Goal: Task Accomplishment & Management: Manage account settings

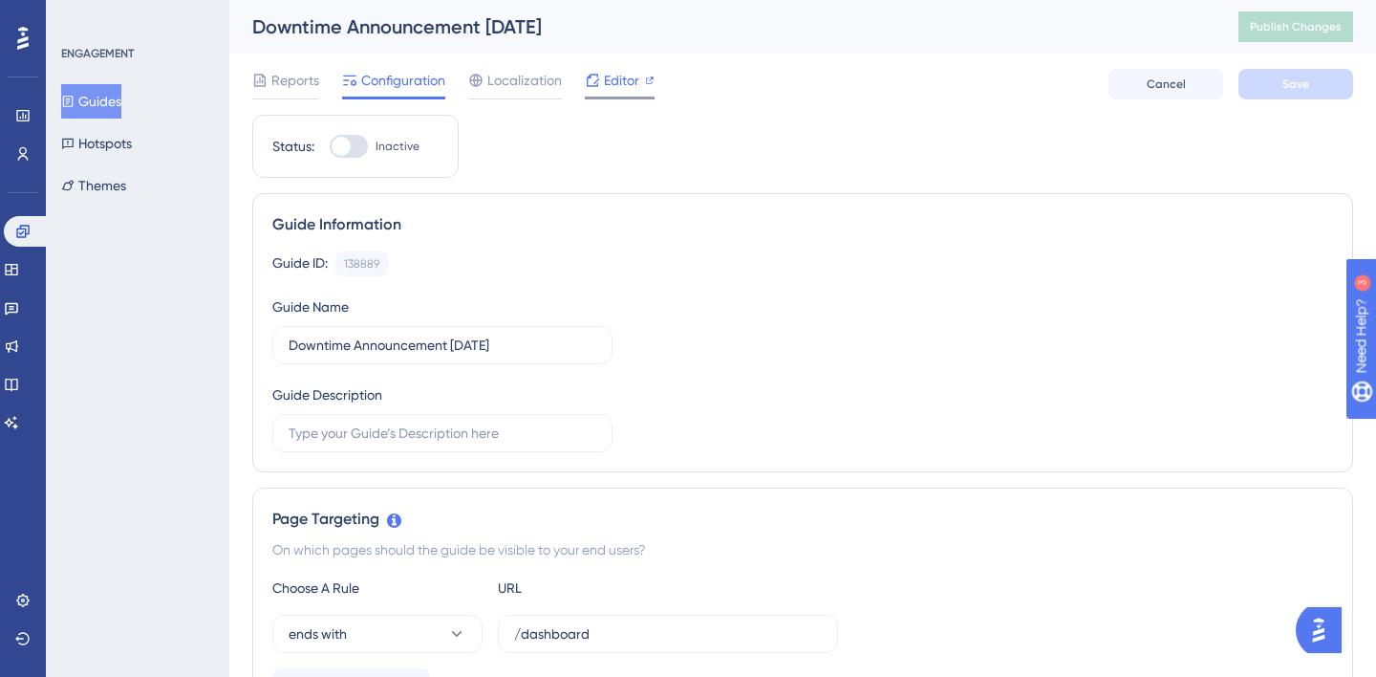
click at [606, 81] on span "Editor" at bounding box center [621, 80] width 35 height 23
click at [112, 97] on button "Guides" at bounding box center [91, 101] width 60 height 34
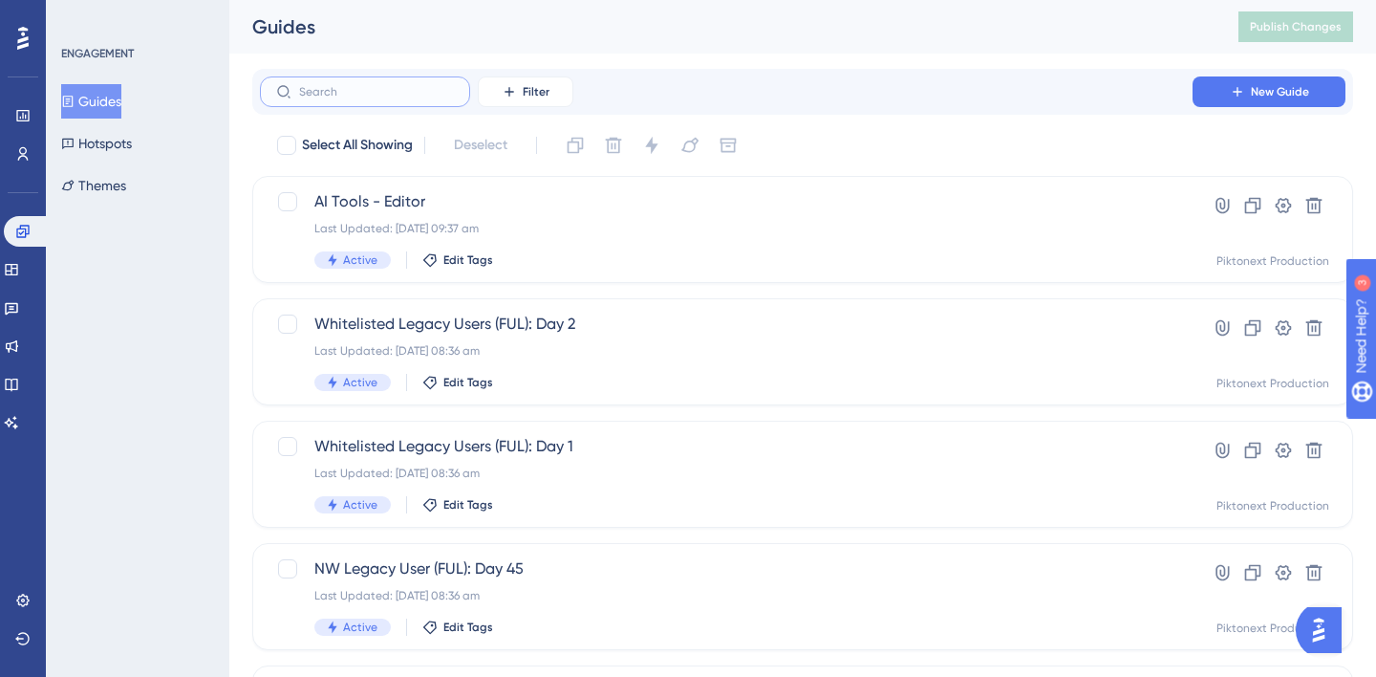
click at [393, 90] on input "text" at bounding box center [376, 91] width 155 height 13
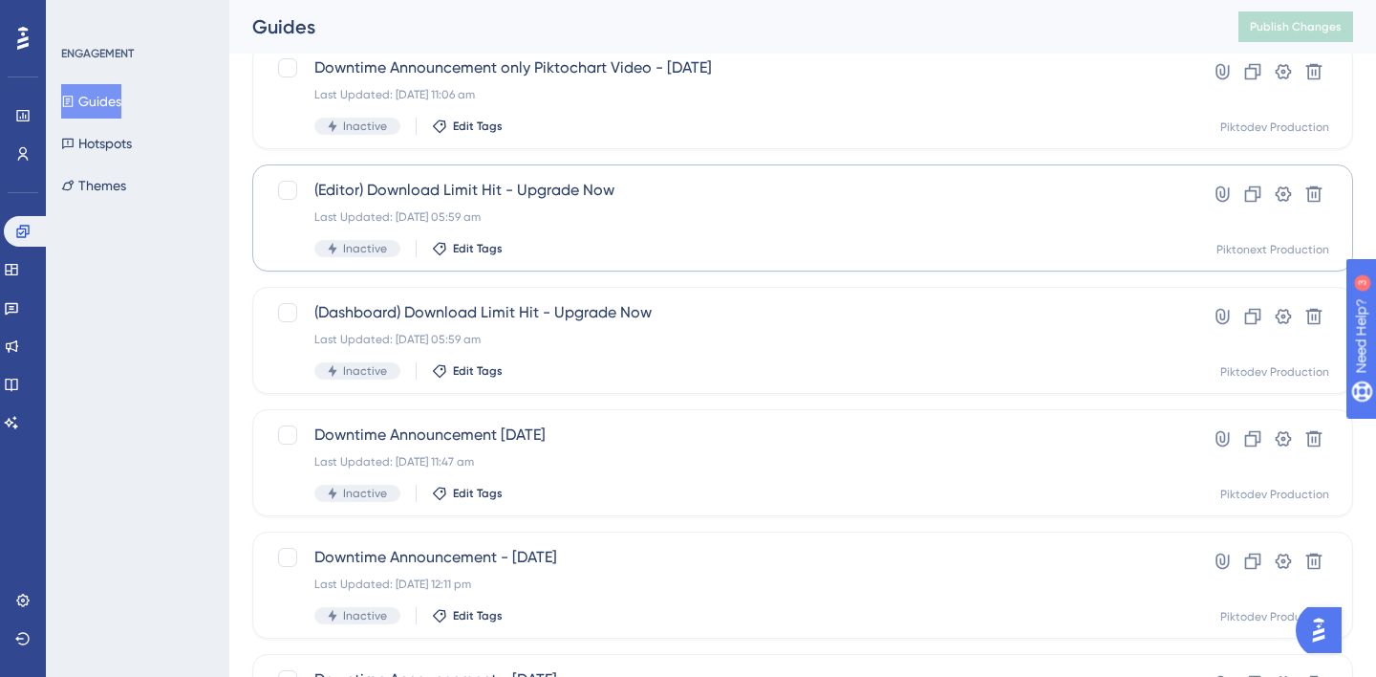
scroll to position [140, 0]
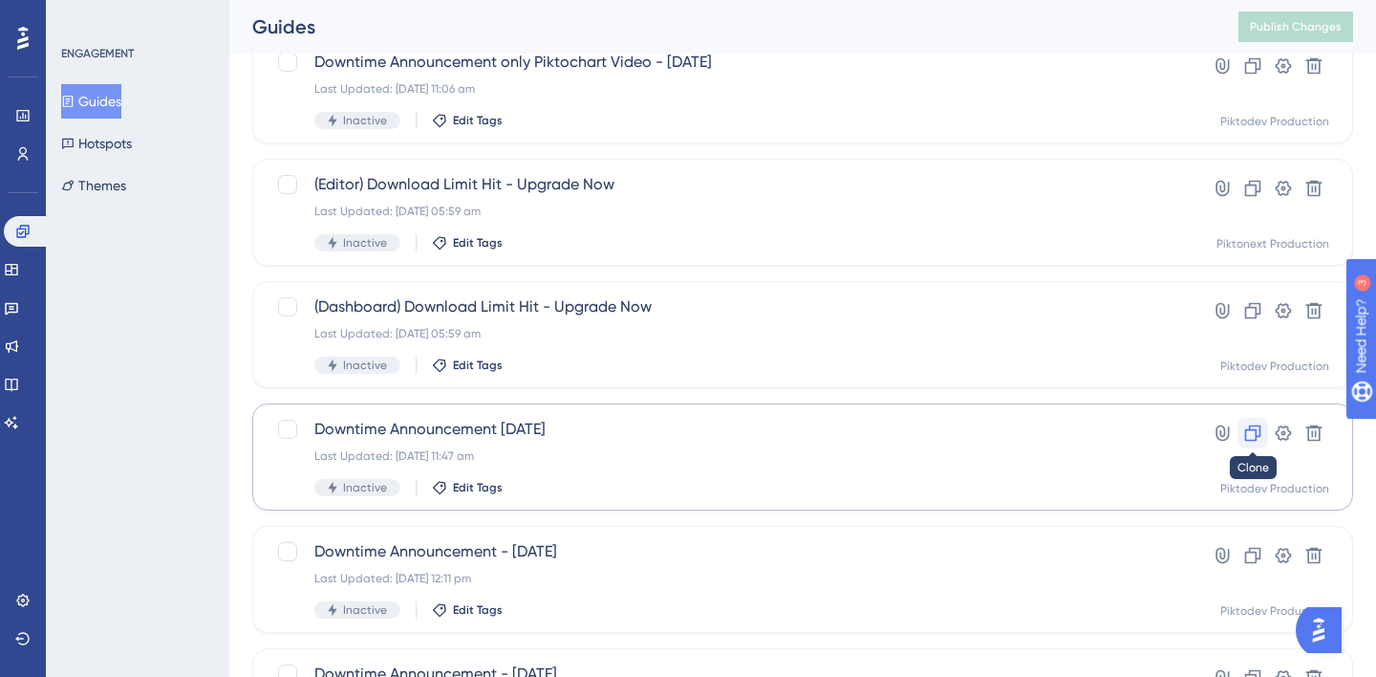
type input "Dow"
click at [1252, 435] on icon at bounding box center [1253, 432] width 19 height 19
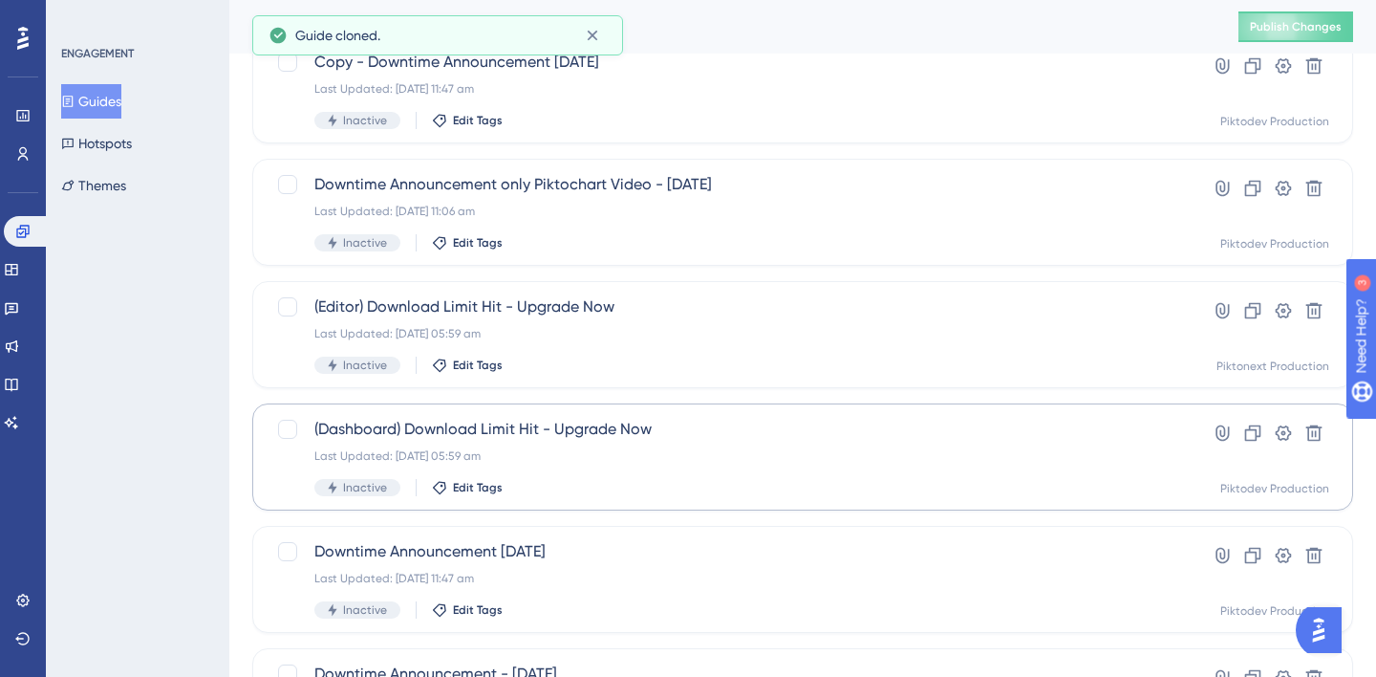
scroll to position [0, 0]
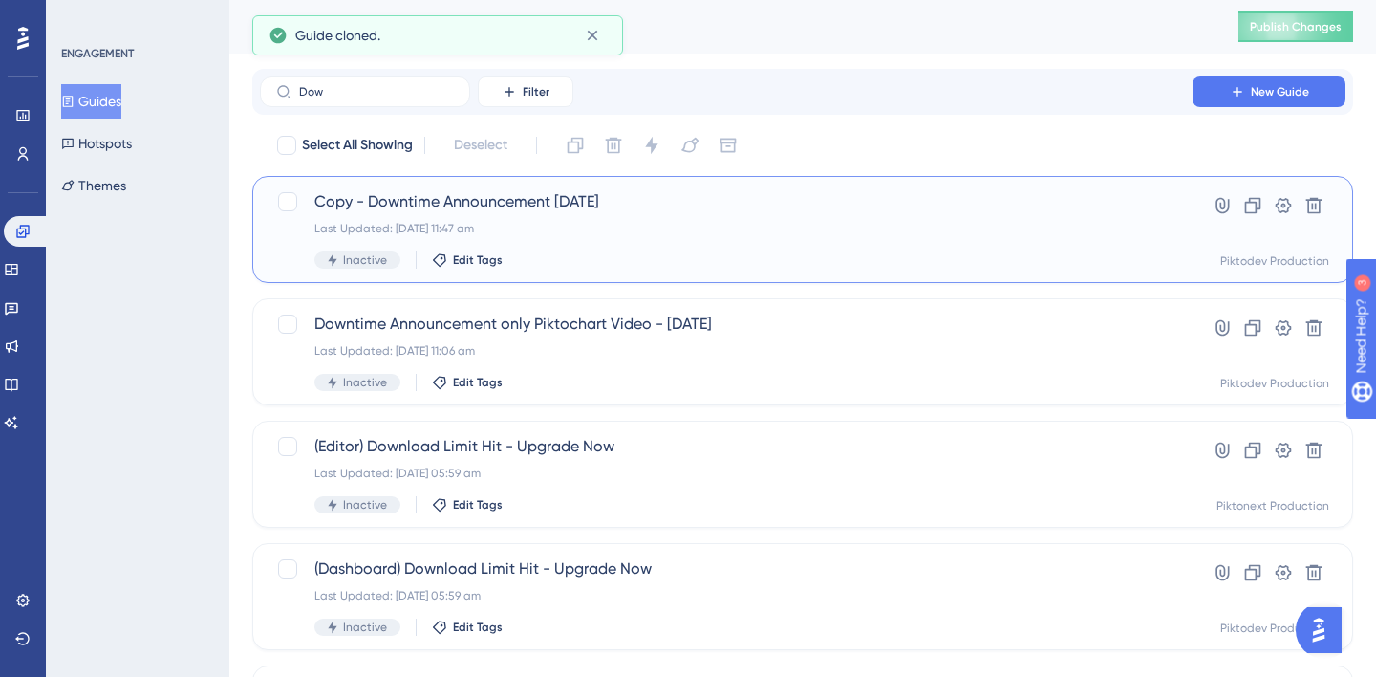
click at [410, 199] on span "Copy - Downtime Announcement [DATE]" at bounding box center [726, 201] width 824 height 23
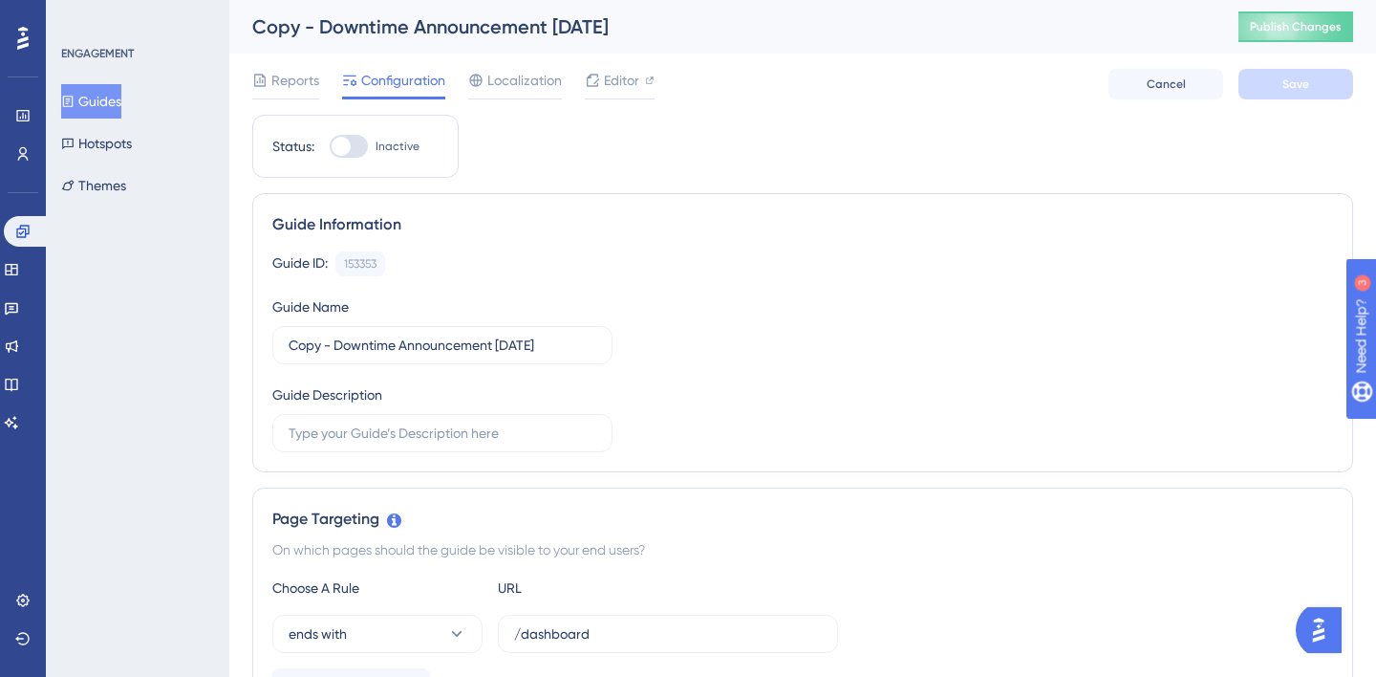
click at [552, 24] on div "Copy - Downtime Announcement [DATE]" at bounding box center [721, 26] width 939 height 27
click at [504, 342] on input "Copy - Downtime Announcement [DATE]" at bounding box center [443, 345] width 308 height 21
drag, startPoint x: 336, startPoint y: 341, endPoint x: 276, endPoint y: 341, distance: 60.2
click at [275, 341] on label "Copy - Downtime Announcement [DATE]" at bounding box center [442, 345] width 340 height 38
click at [458, 348] on input "Downtime Announcement [DATE]" at bounding box center [443, 345] width 308 height 21
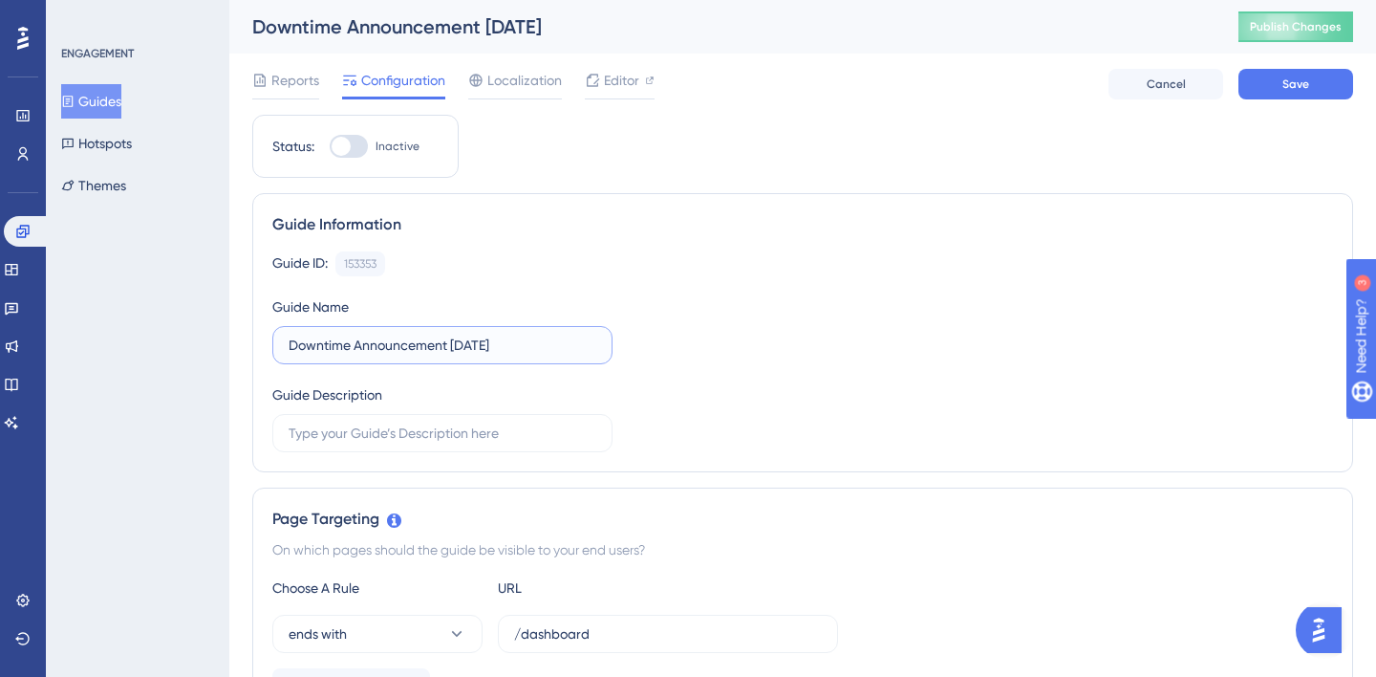
click at [458, 348] on input "Downtime Announcement [DATE]" at bounding box center [443, 345] width 308 height 21
click at [484, 341] on input "Downtime Announcement [DATE]" at bounding box center [443, 345] width 308 height 21
drag, startPoint x: 536, startPoint y: 339, endPoint x: 452, endPoint y: 340, distance: 84.1
click at [452, 340] on input "Downtime Announcement 3 2025" at bounding box center [443, 345] width 308 height 21
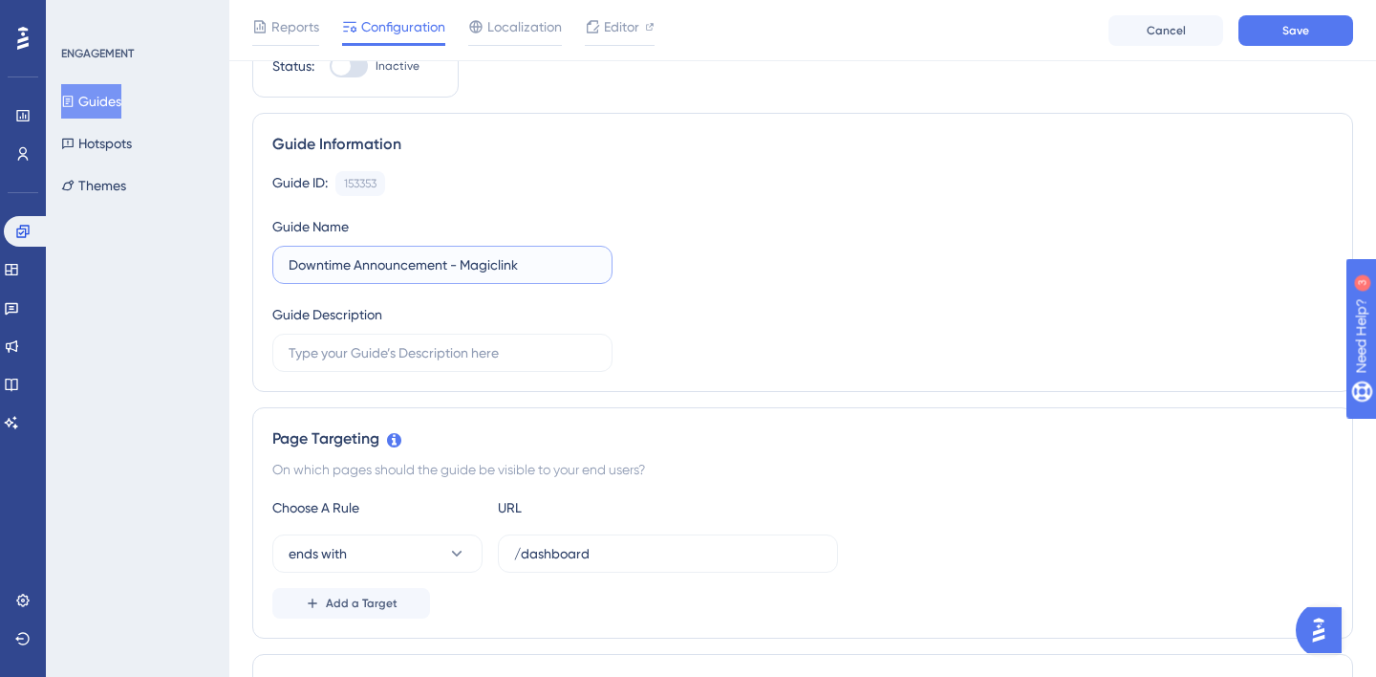
scroll to position [119, 0]
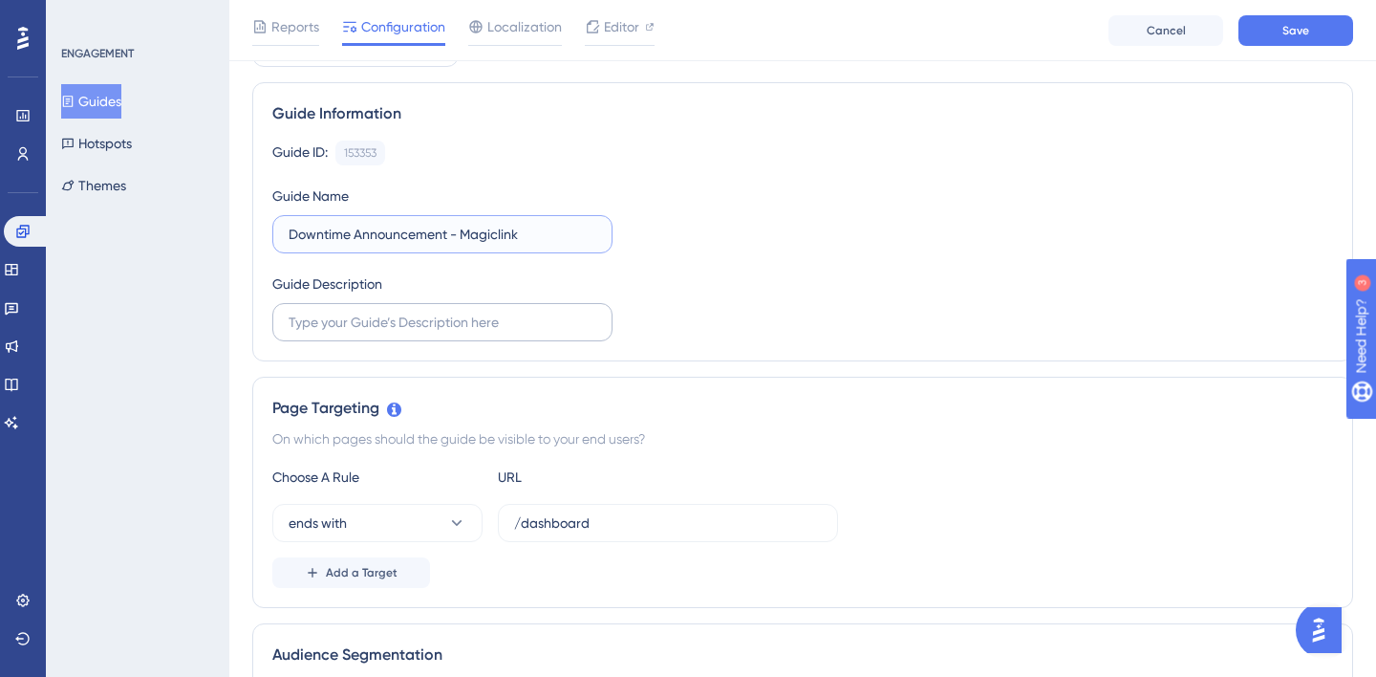
type input "Downtime Announcement - Magiclink"
click at [410, 324] on input "text" at bounding box center [443, 322] width 308 height 21
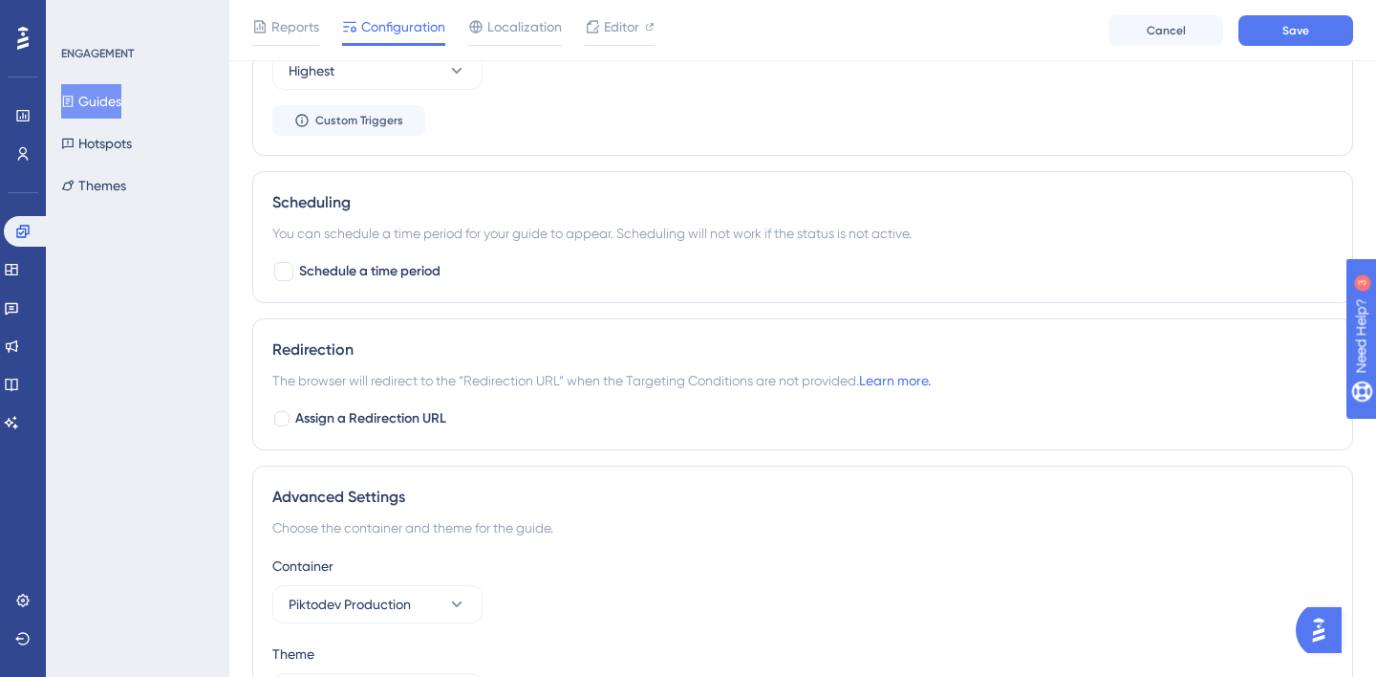
scroll to position [1229, 0]
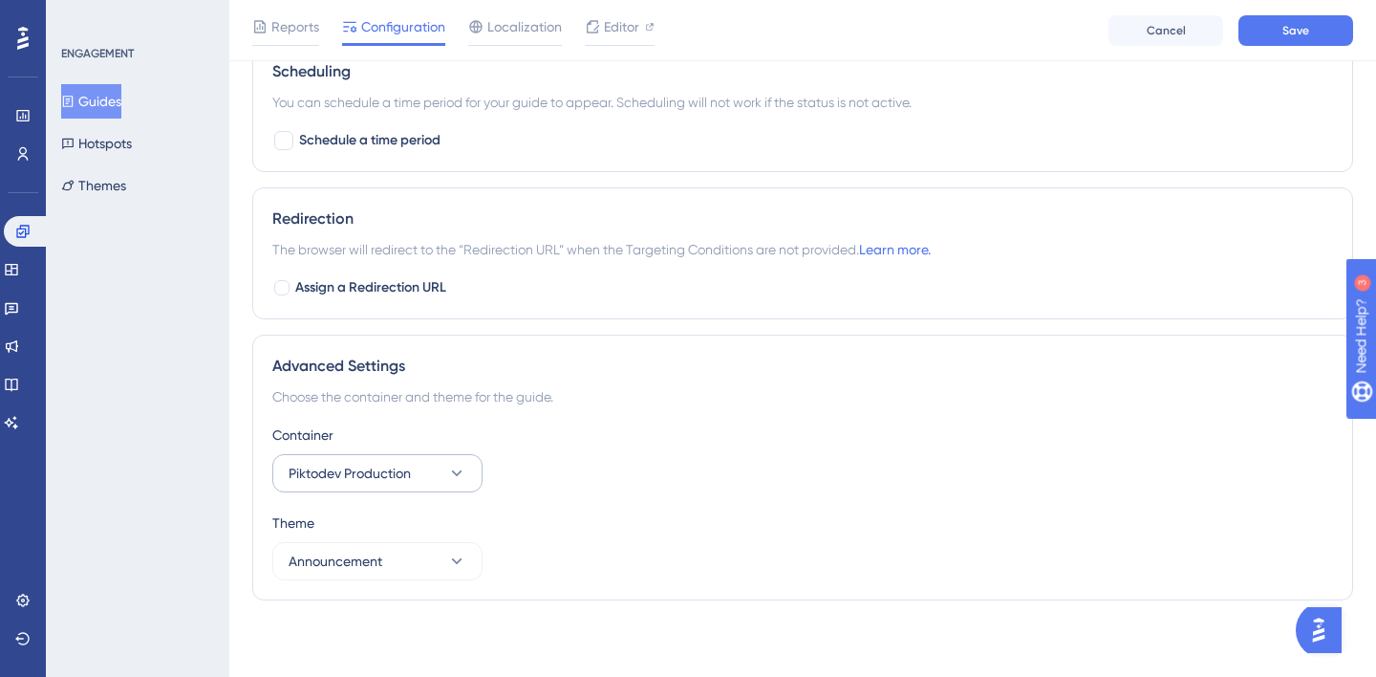
type input "Let the users know that their login method is changing"
click at [443, 472] on button "Piktodev Production" at bounding box center [377, 473] width 210 height 38
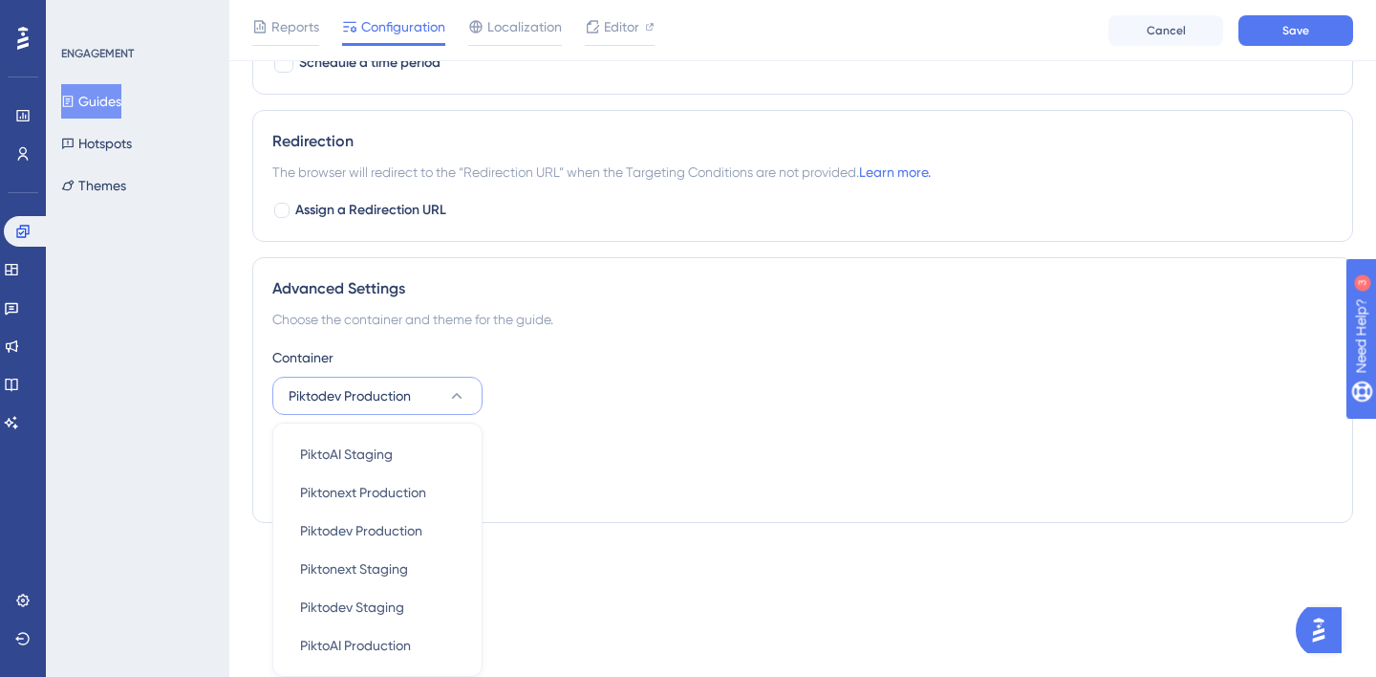
click at [523, 456] on div "Theme" at bounding box center [802, 445] width 1061 height 23
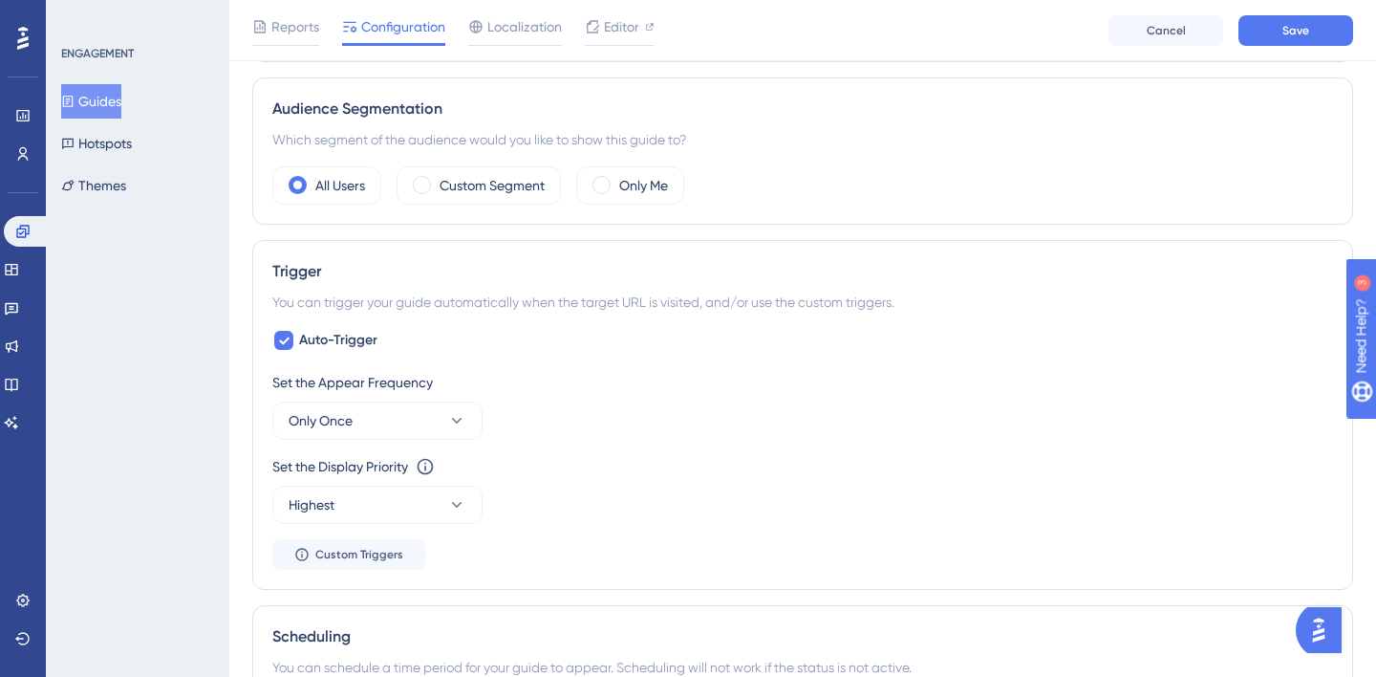
scroll to position [0, 0]
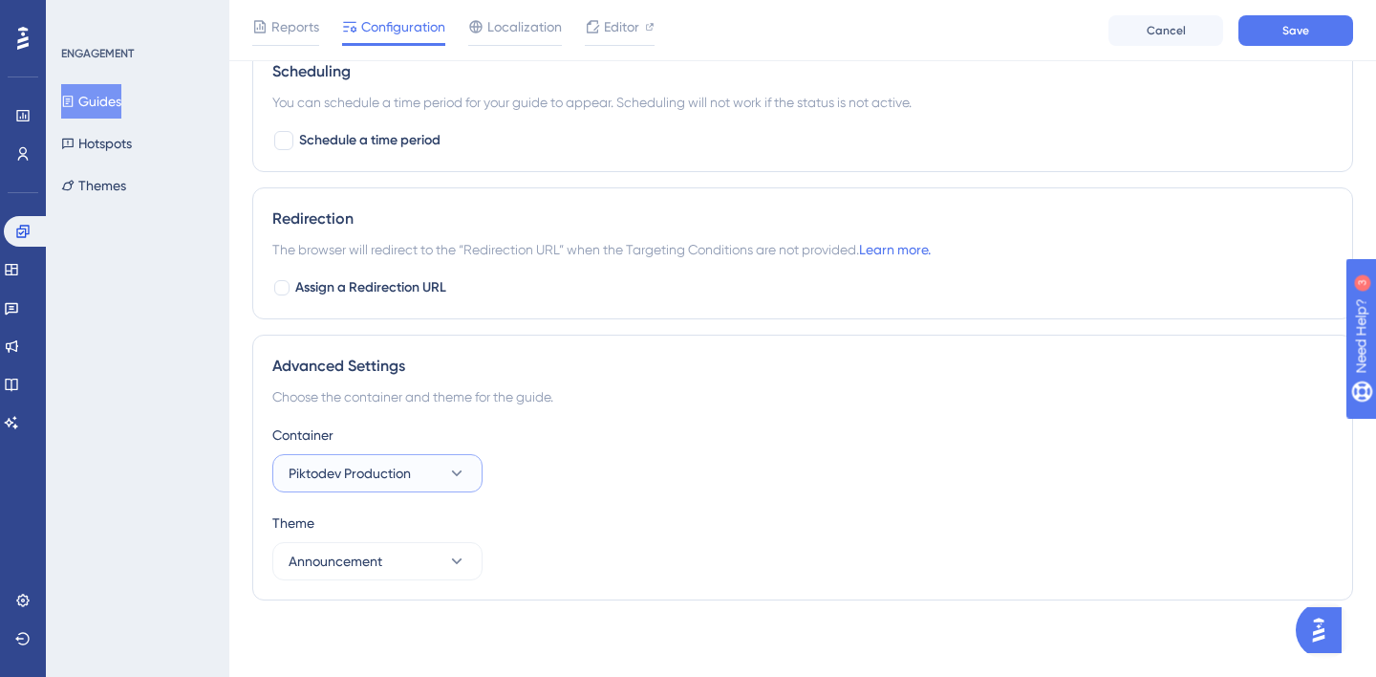
click at [437, 466] on button "Piktodev Production" at bounding box center [377, 473] width 210 height 38
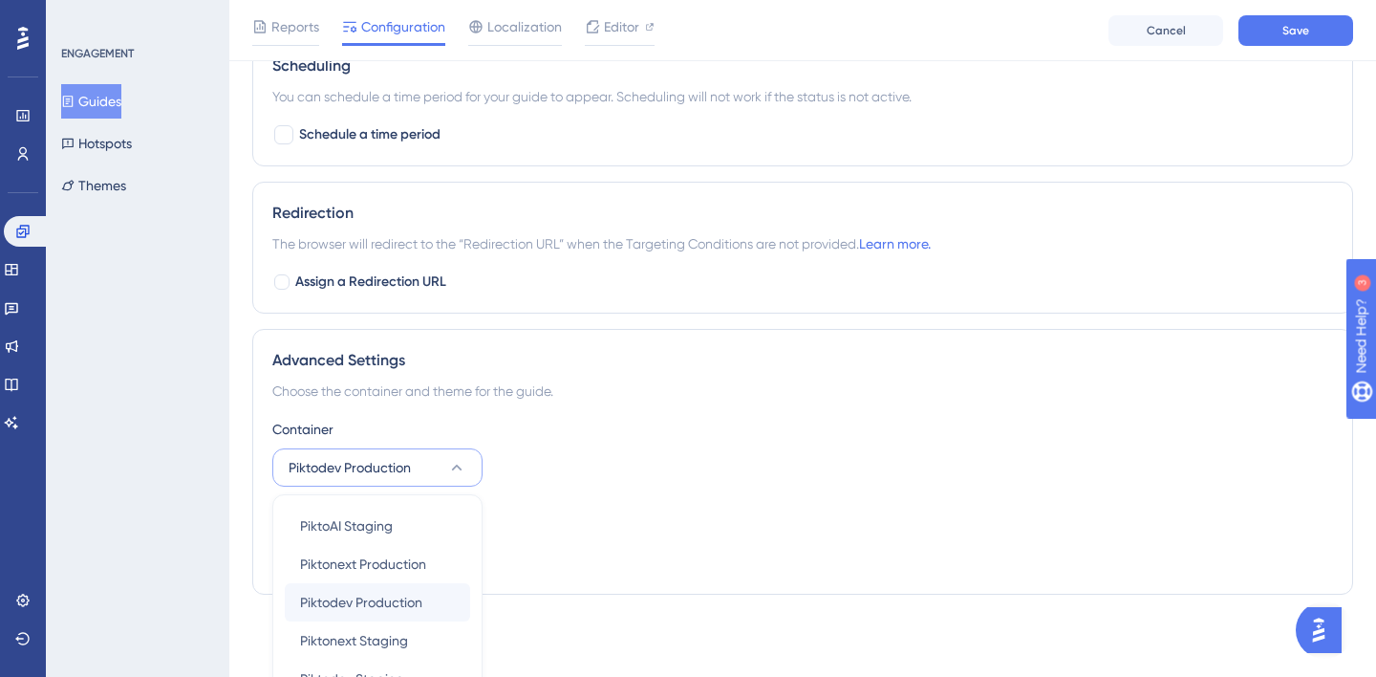
scroll to position [1307, 0]
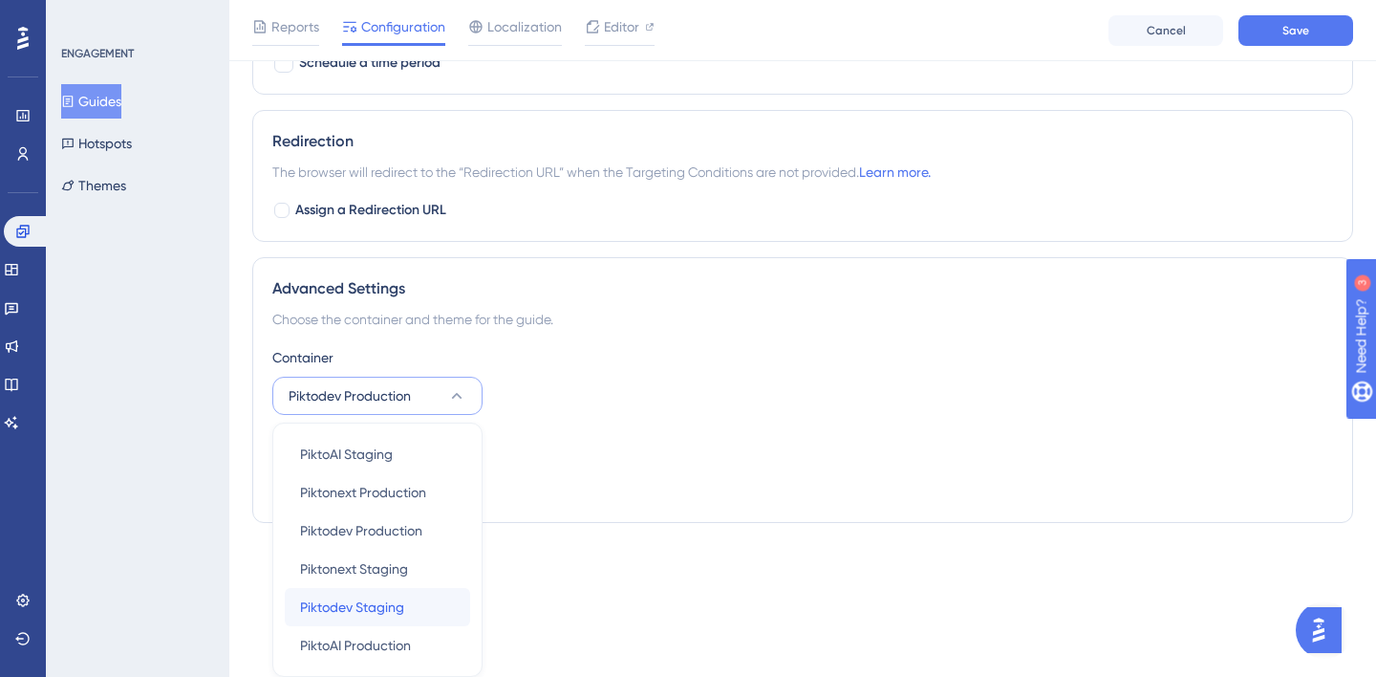
click at [394, 609] on span "Piktodev Staging" at bounding box center [352, 607] width 104 height 23
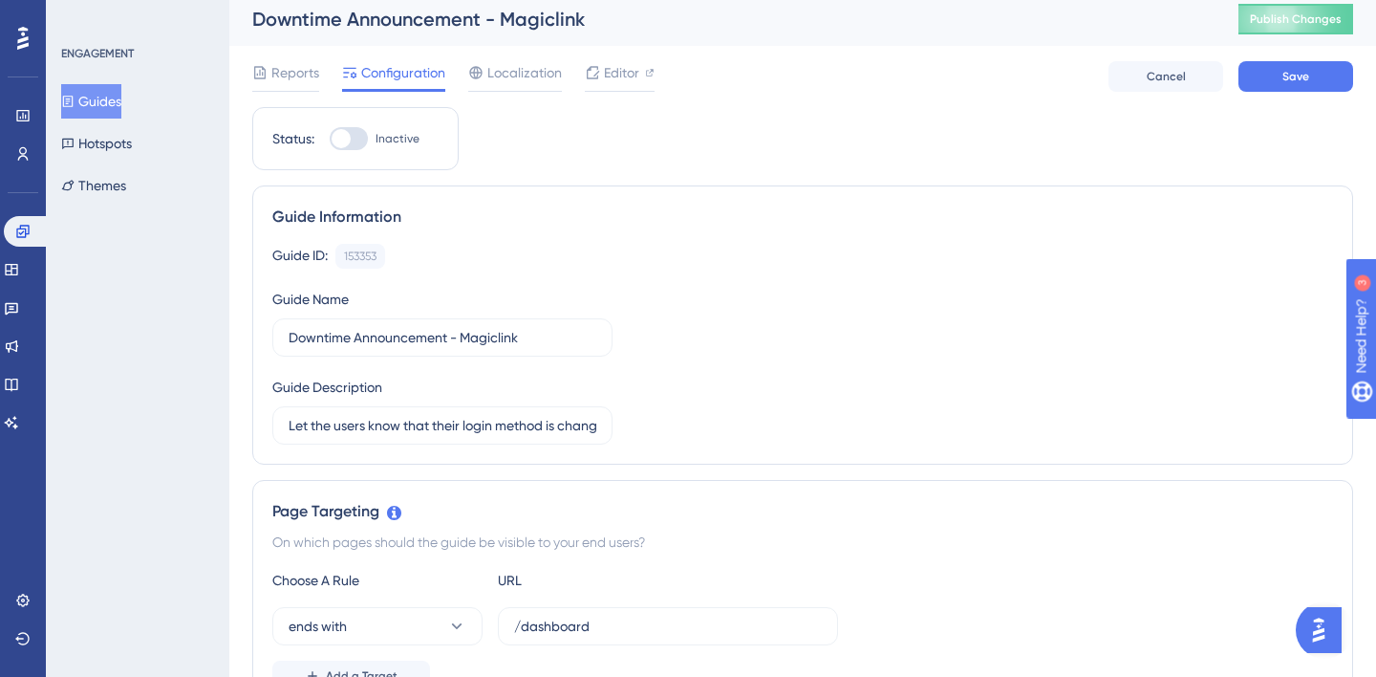
scroll to position [14, 0]
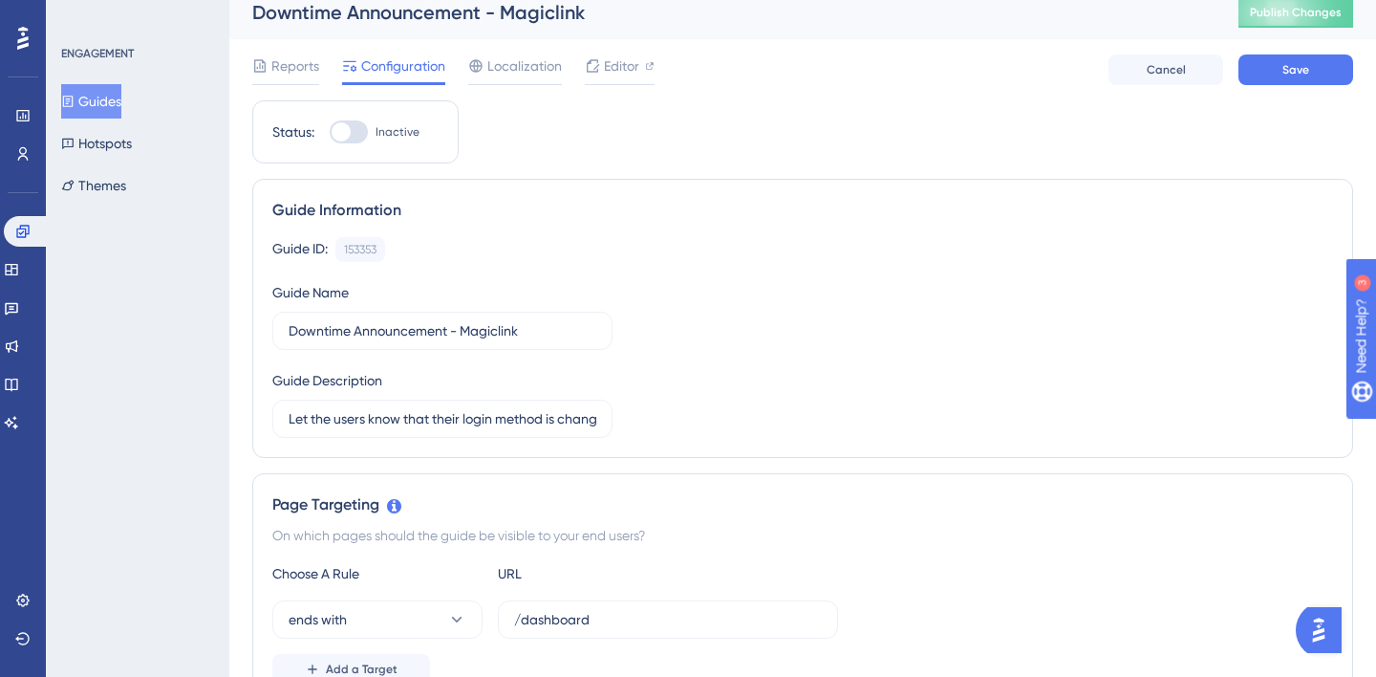
click at [355, 128] on div at bounding box center [349, 131] width 38 height 23
click at [330, 132] on input "Inactive" at bounding box center [329, 132] width 1 height 1
click at [353, 134] on div at bounding box center [356, 131] width 19 height 19
click at [330, 133] on input "Active" at bounding box center [329, 132] width 1 height 1
checkbox input "false"
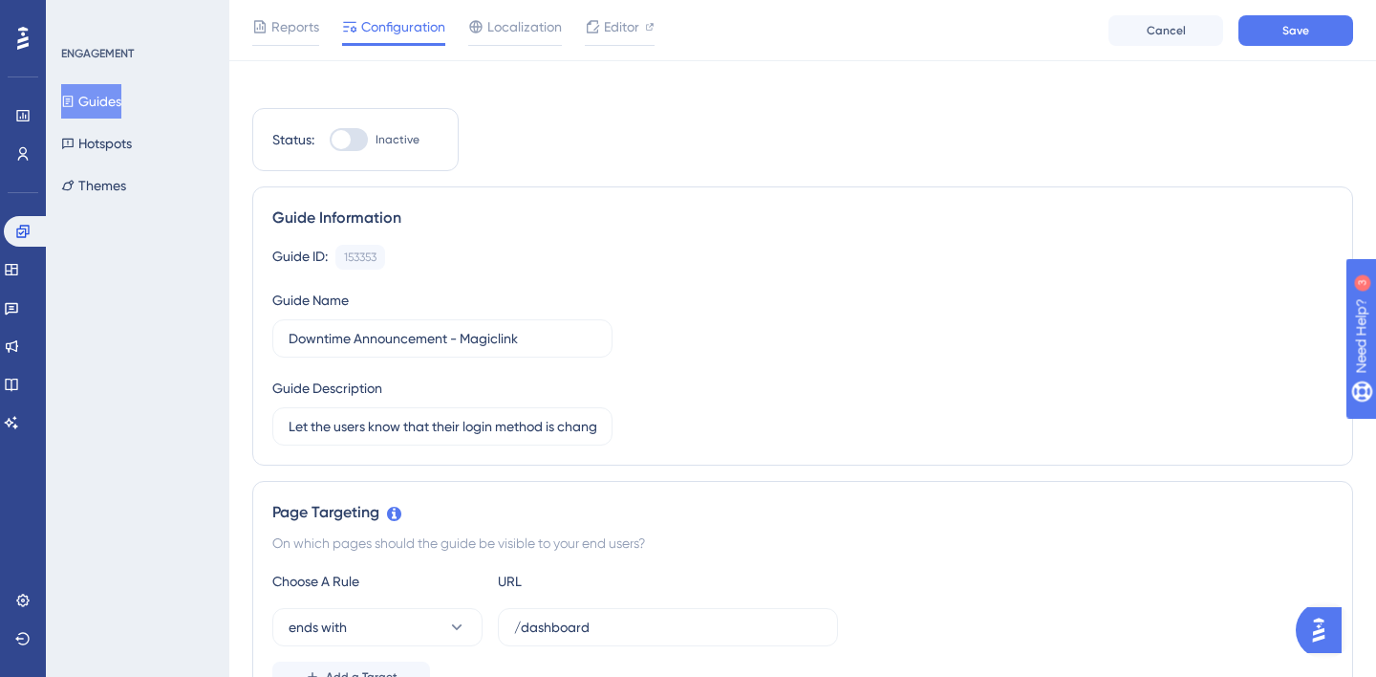
scroll to position [1229, 0]
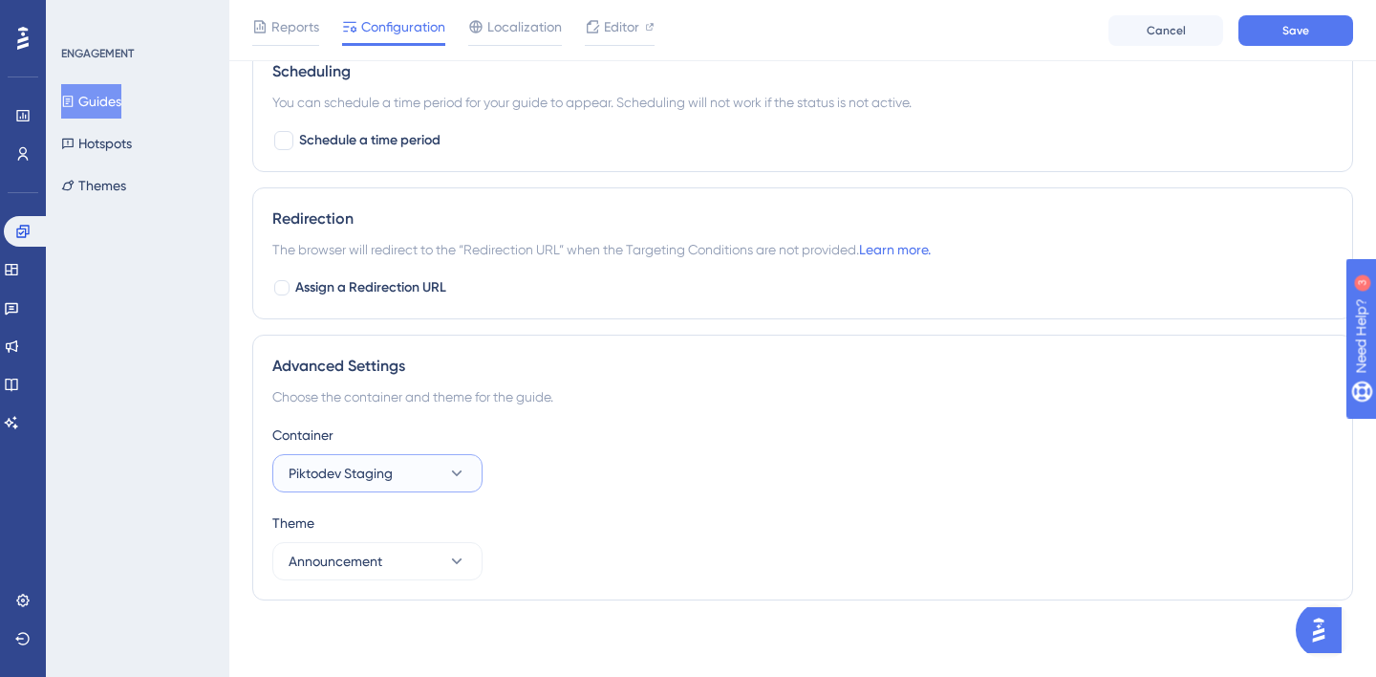
click at [421, 476] on button "Piktodev Staging" at bounding box center [377, 473] width 210 height 38
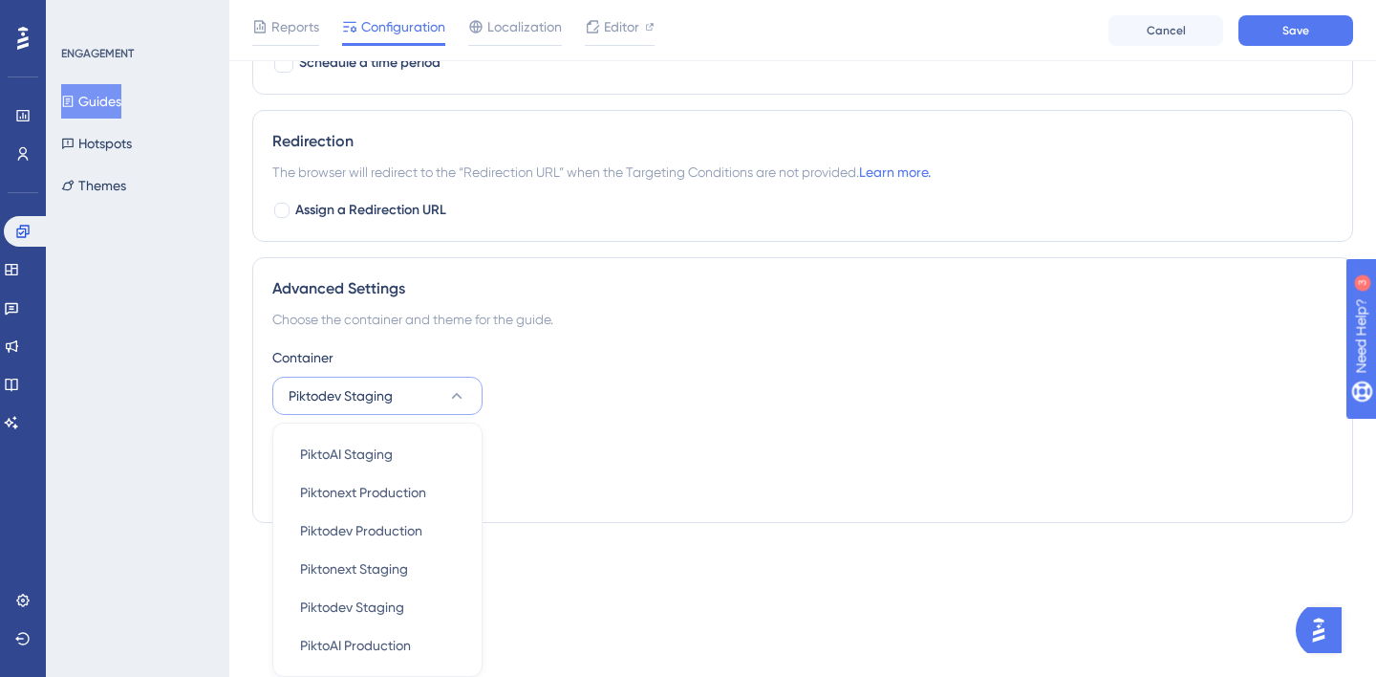
click at [710, 464] on div "Theme Announcement" at bounding box center [802, 468] width 1061 height 69
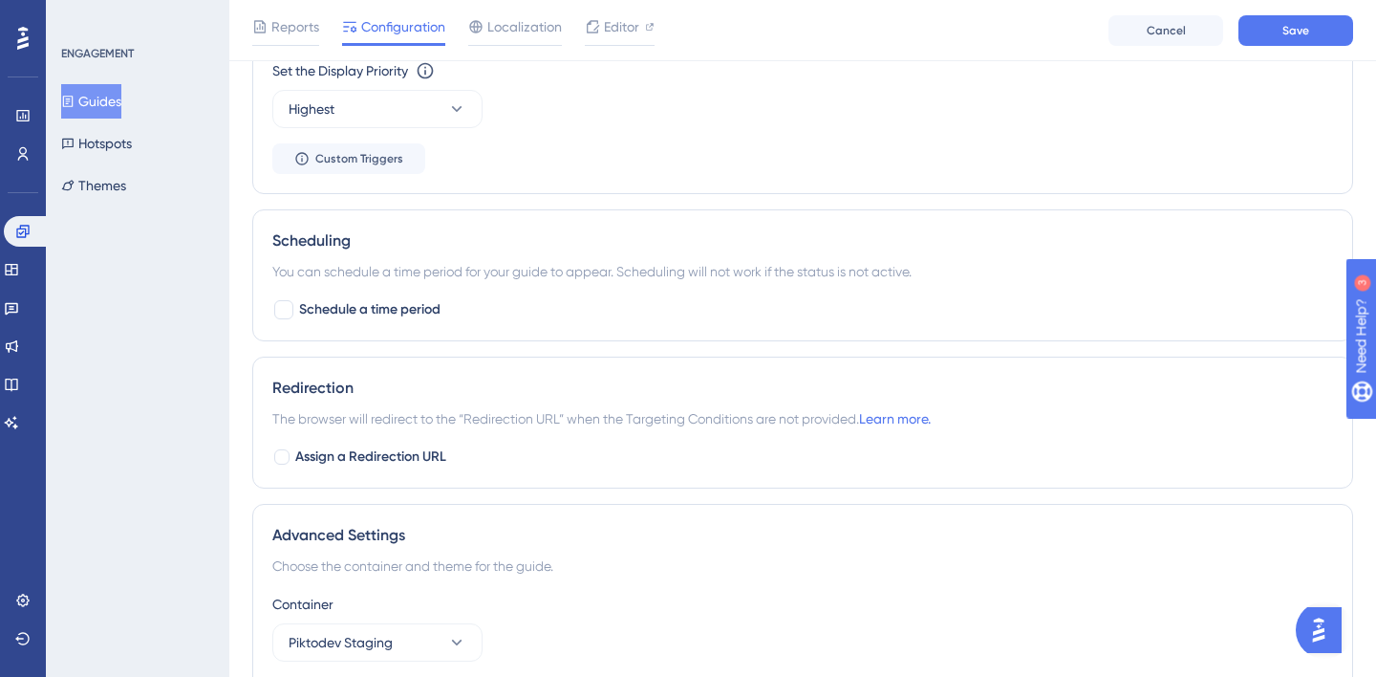
scroll to position [0, 0]
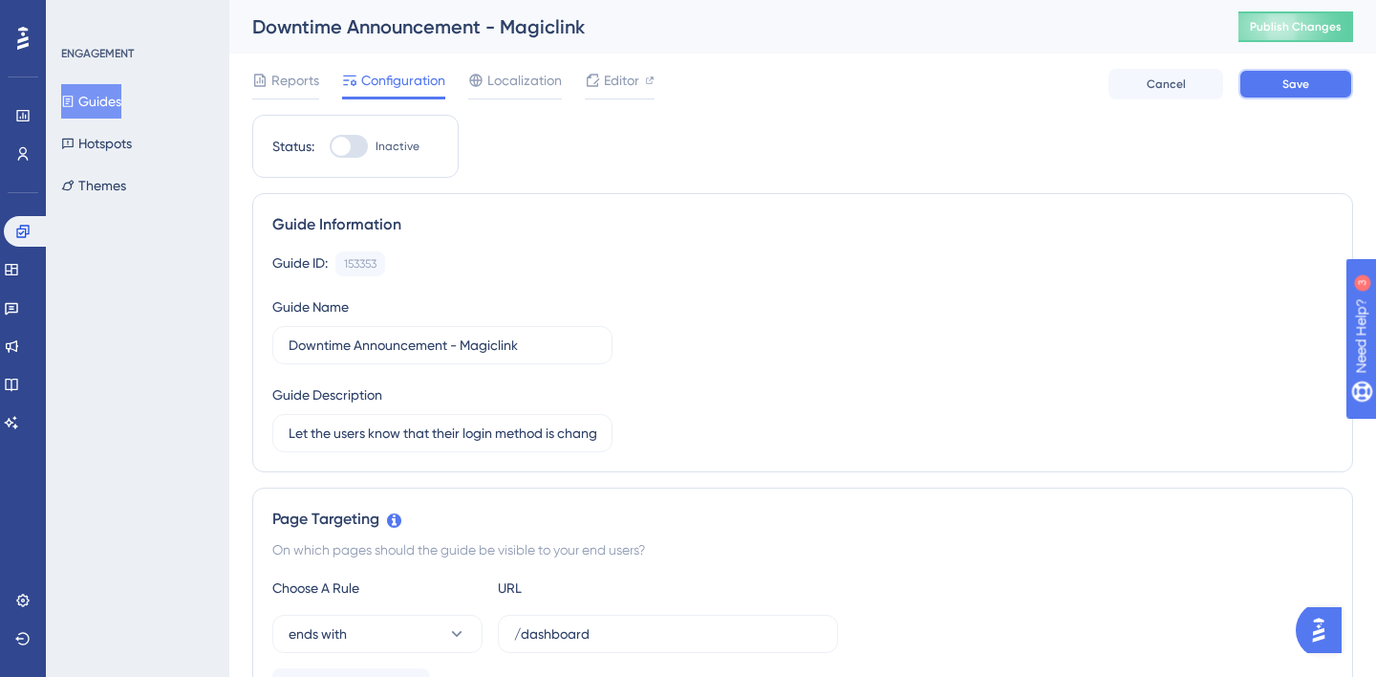
click at [1297, 84] on span "Save" at bounding box center [1296, 83] width 27 height 15
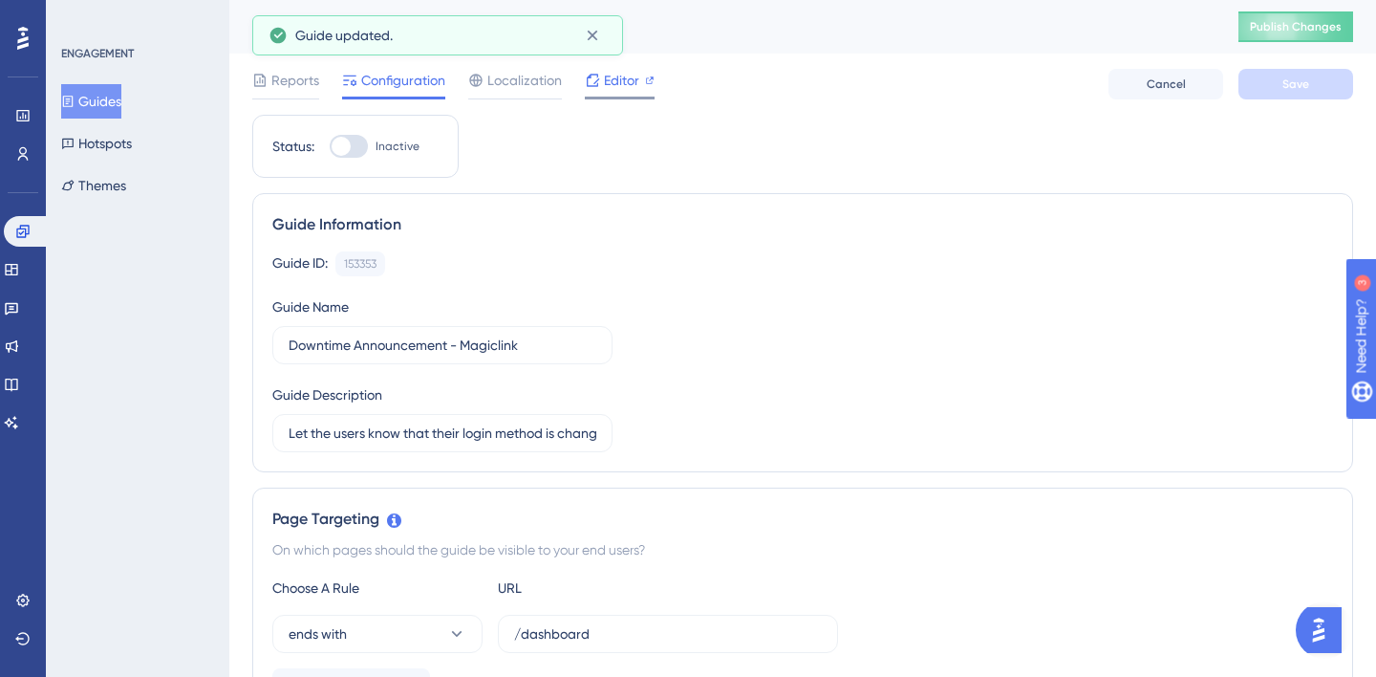
click at [617, 77] on span "Editor" at bounding box center [621, 80] width 35 height 23
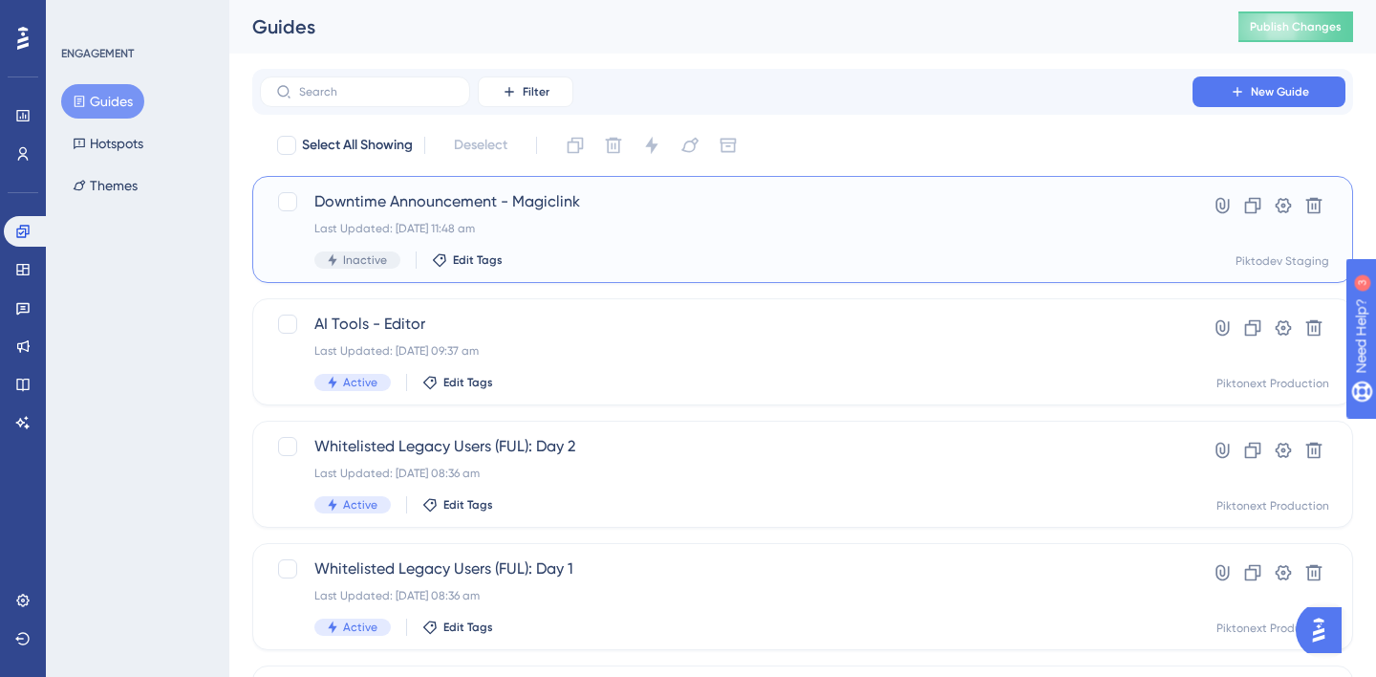
click at [516, 202] on span "Downtime Announcement - Magiclink" at bounding box center [726, 201] width 824 height 23
